Goal: Task Accomplishment & Management: Manage account settings

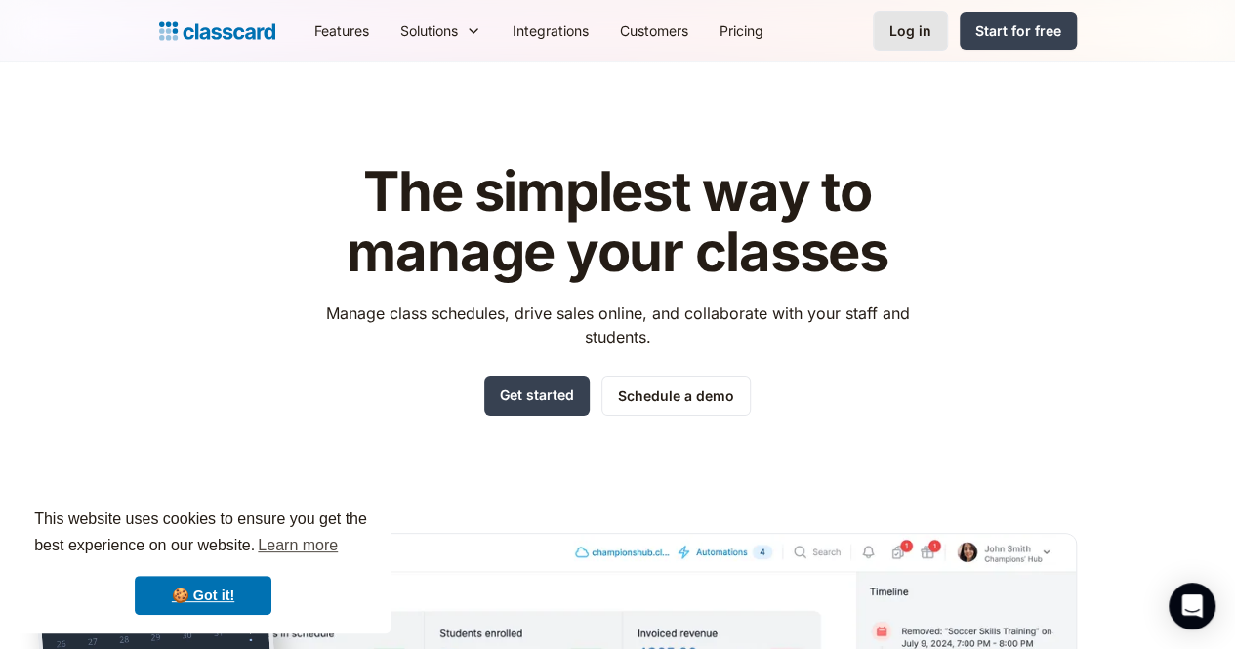
click at [931, 28] on div "Log in" at bounding box center [910, 31] width 42 height 21
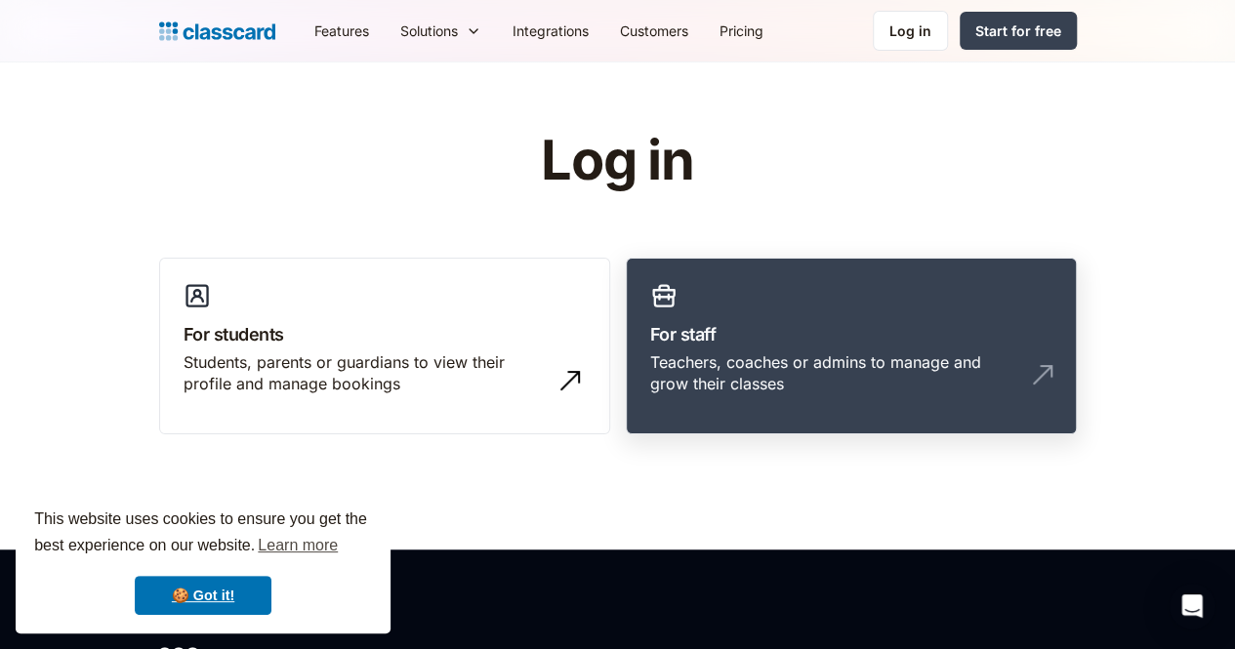
click at [741, 358] on div "Teachers, coaches or admins to manage and grow their classes" at bounding box center [831, 373] width 363 height 44
